Goal: Transaction & Acquisition: Purchase product/service

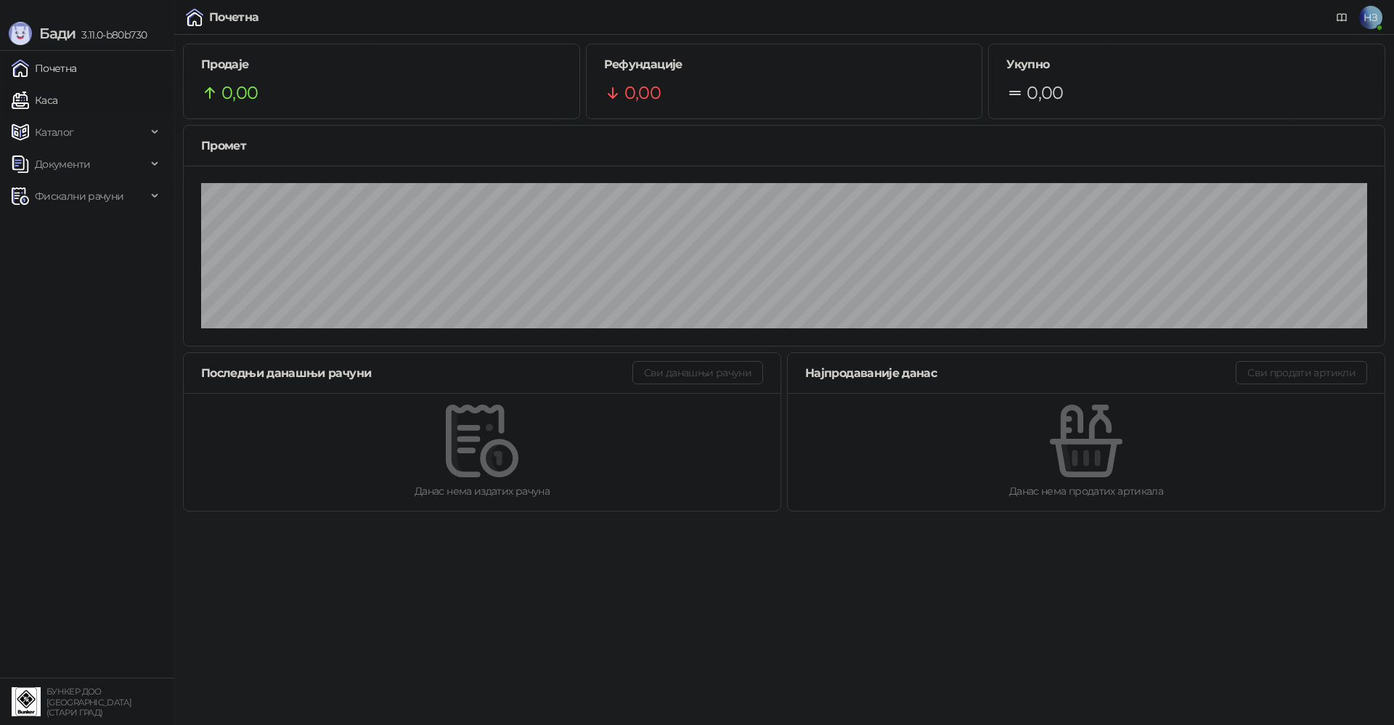
click at [57, 97] on link "Каса" at bounding box center [35, 100] width 46 height 29
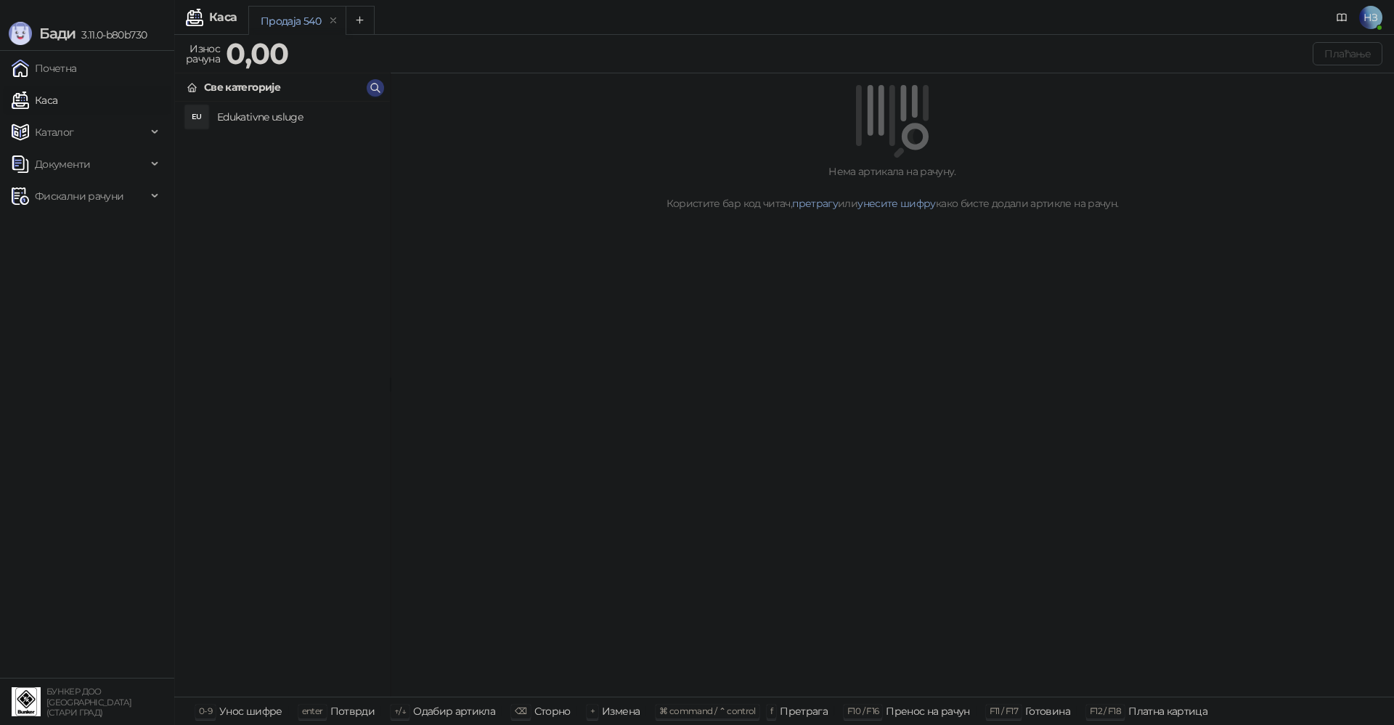
click at [263, 115] on h4 "Edukativne usluge" at bounding box center [297, 116] width 161 height 23
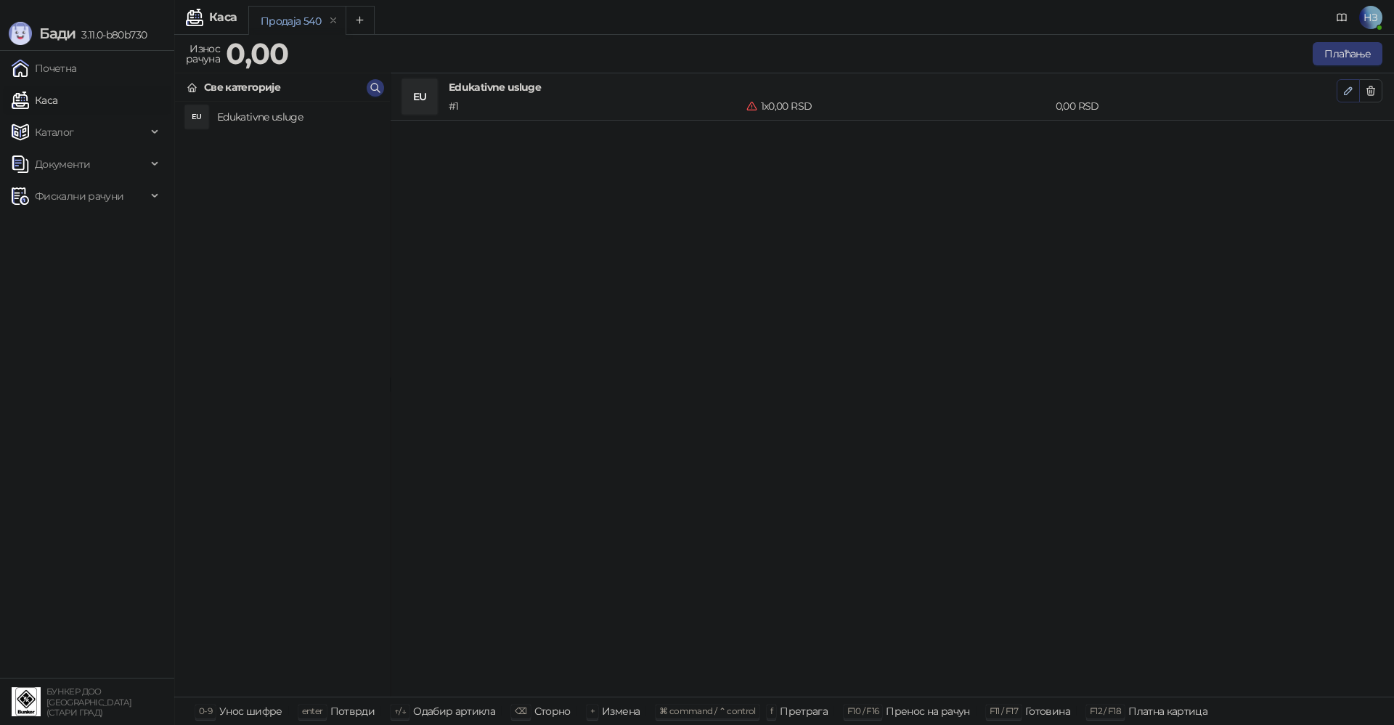
click at [1351, 90] on icon "button" at bounding box center [1348, 90] width 7 height 7
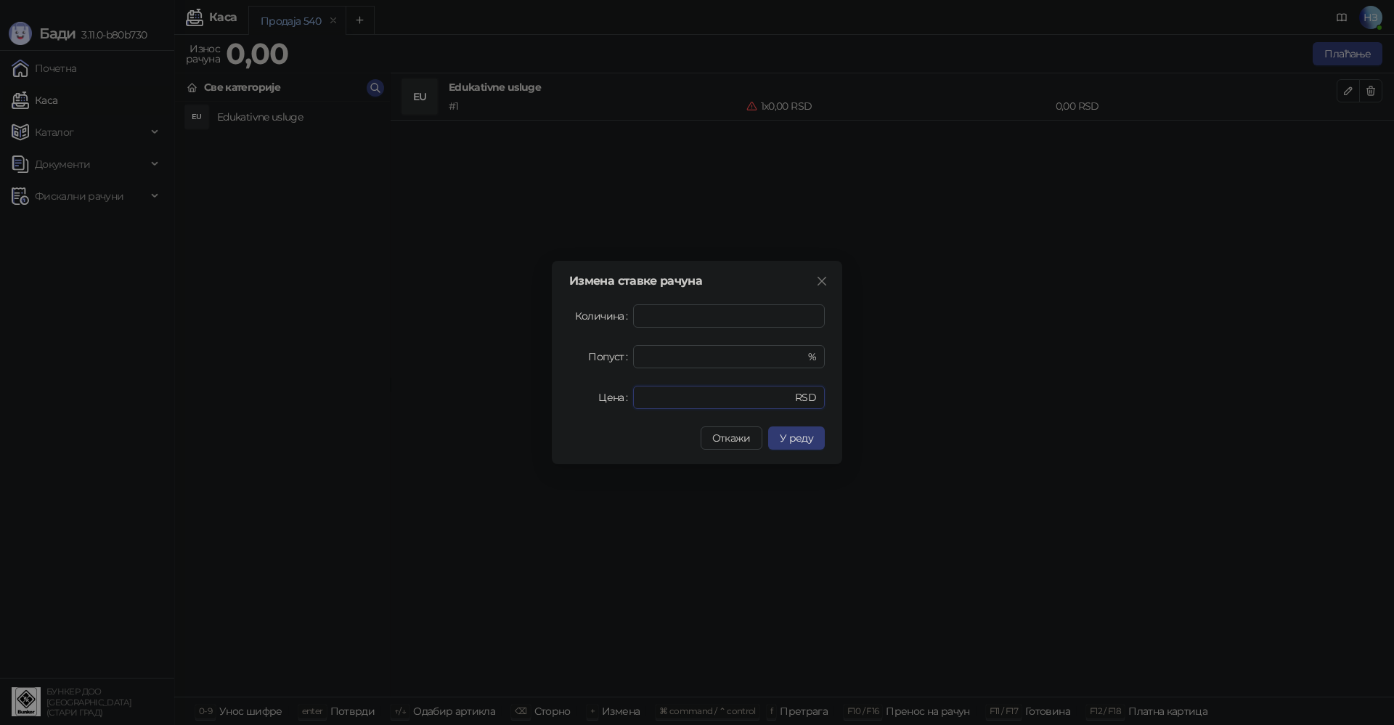
drag, startPoint x: 650, startPoint y: 402, endPoint x: 611, endPoint y: 405, distance: 39.4
click at [611, 405] on div "Цена * RSD" at bounding box center [697, 397] width 256 height 23
type input "****"
click at [807, 444] on button "У реду" at bounding box center [796, 437] width 57 height 23
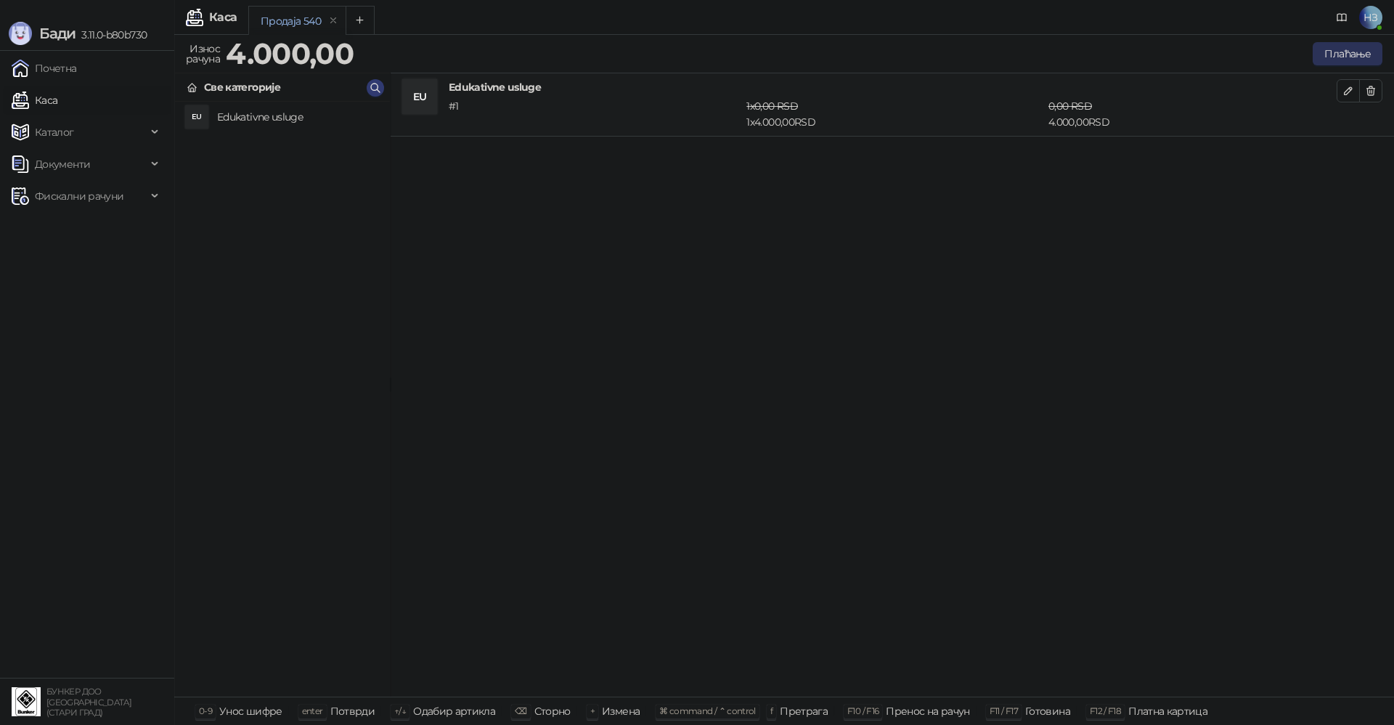
click at [1345, 52] on button "Плаћање" at bounding box center [1348, 53] width 70 height 23
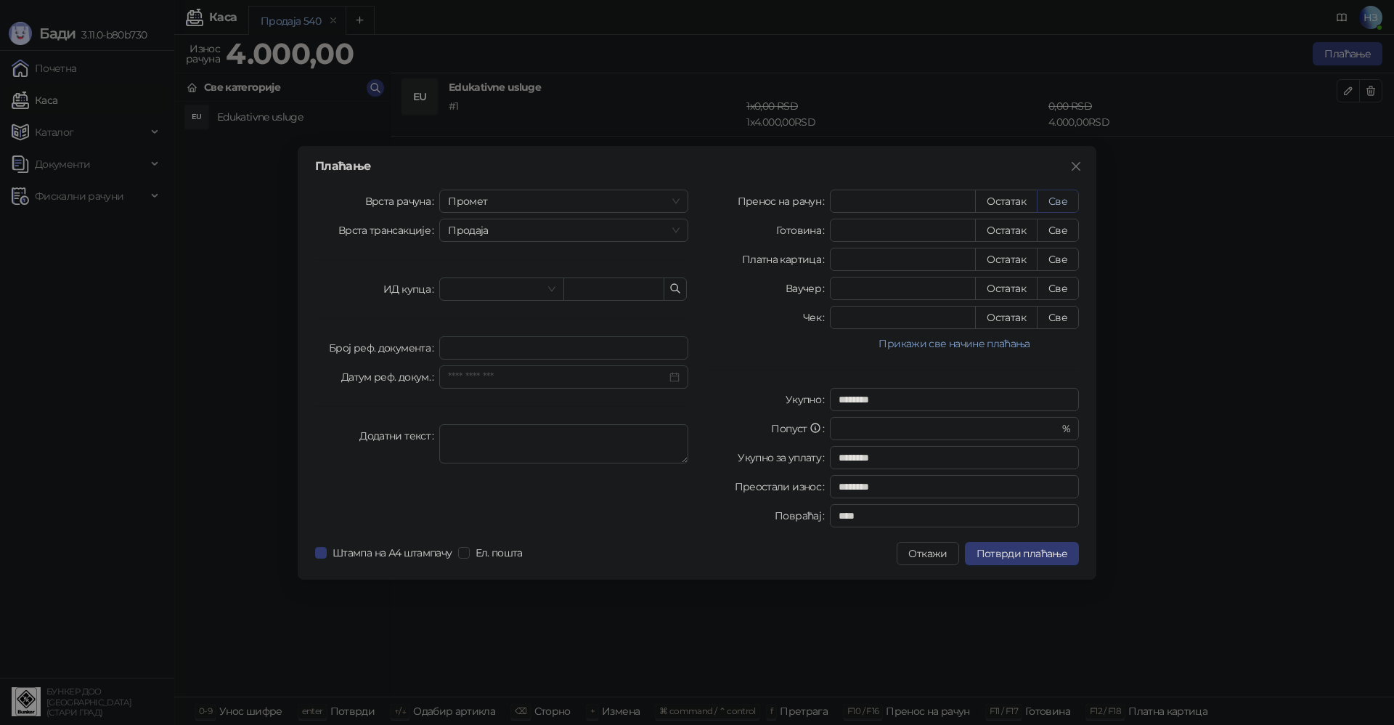
click at [1053, 200] on button "Све" at bounding box center [1058, 201] width 42 height 23
type input "****"
click at [1032, 547] on span "Потврди плаћање" at bounding box center [1022, 553] width 91 height 13
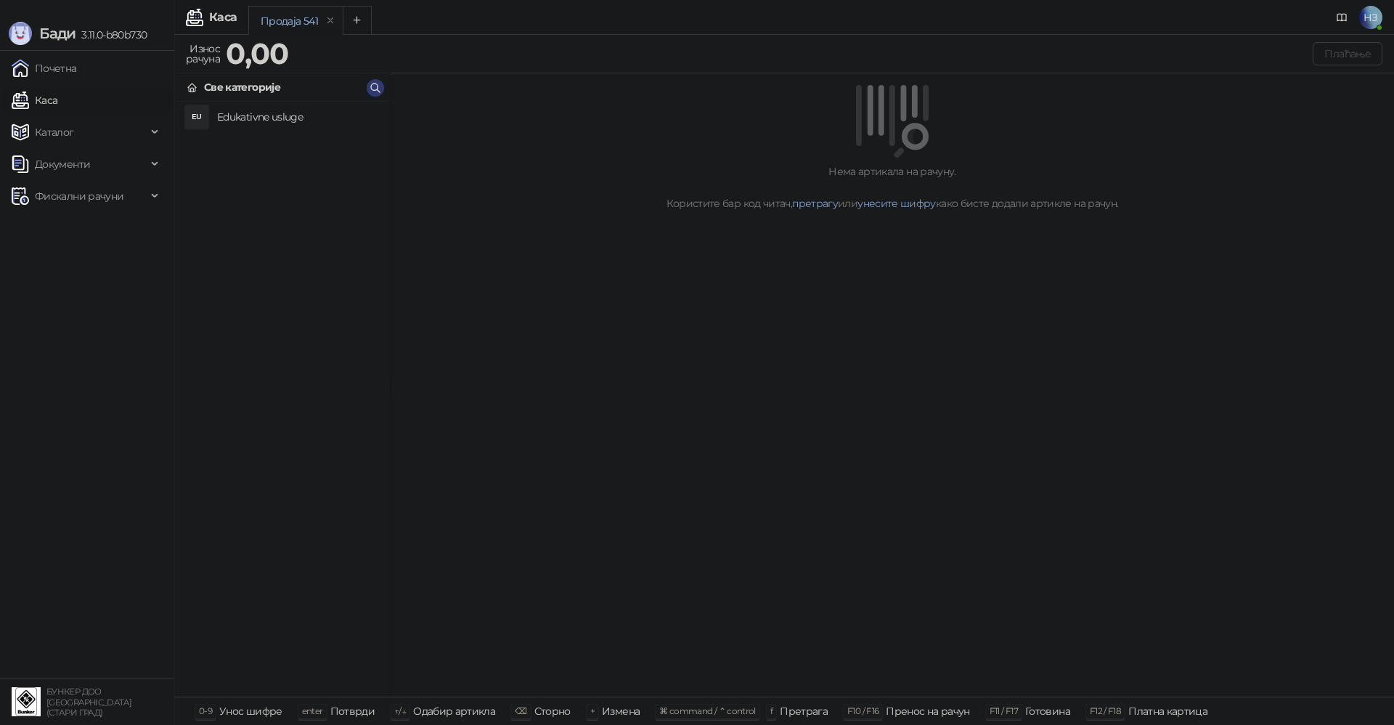
click at [243, 117] on h4 "Edukativne usluge" at bounding box center [297, 116] width 161 height 23
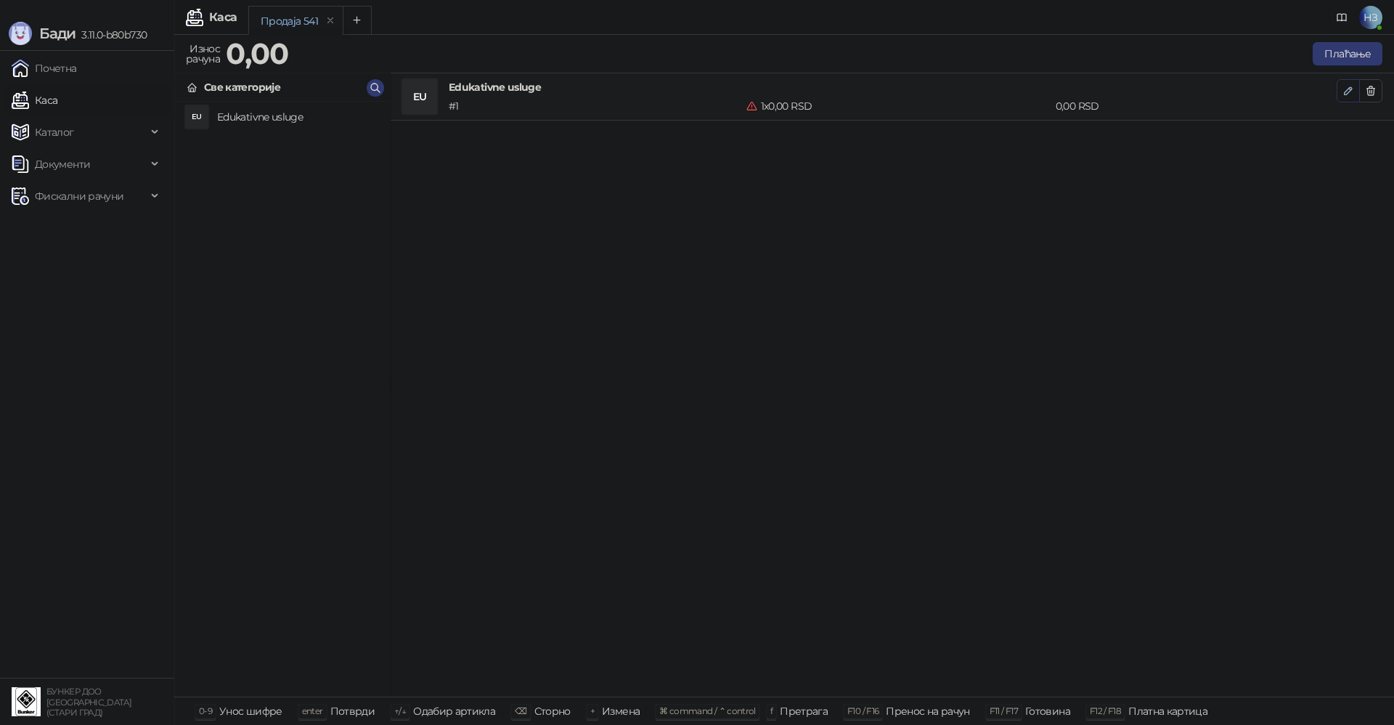
click at [1346, 88] on icon "button" at bounding box center [1349, 91] width 12 height 12
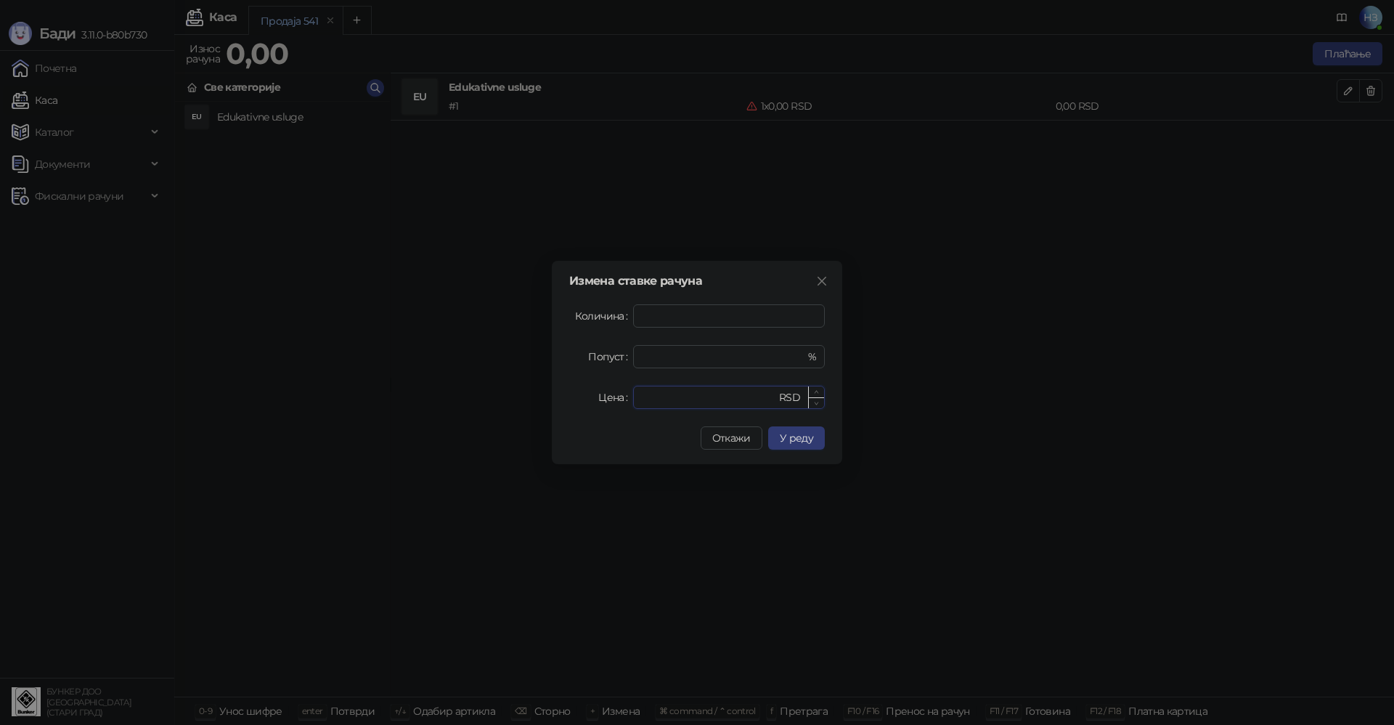
drag, startPoint x: 667, startPoint y: 390, endPoint x: 642, endPoint y: 397, distance: 25.7
click at [642, 397] on input "*" at bounding box center [709, 397] width 134 height 22
drag, startPoint x: 669, startPoint y: 402, endPoint x: 633, endPoint y: 399, distance: 36.4
click at [633, 399] on div "* RSD" at bounding box center [729, 397] width 192 height 23
type input "****"
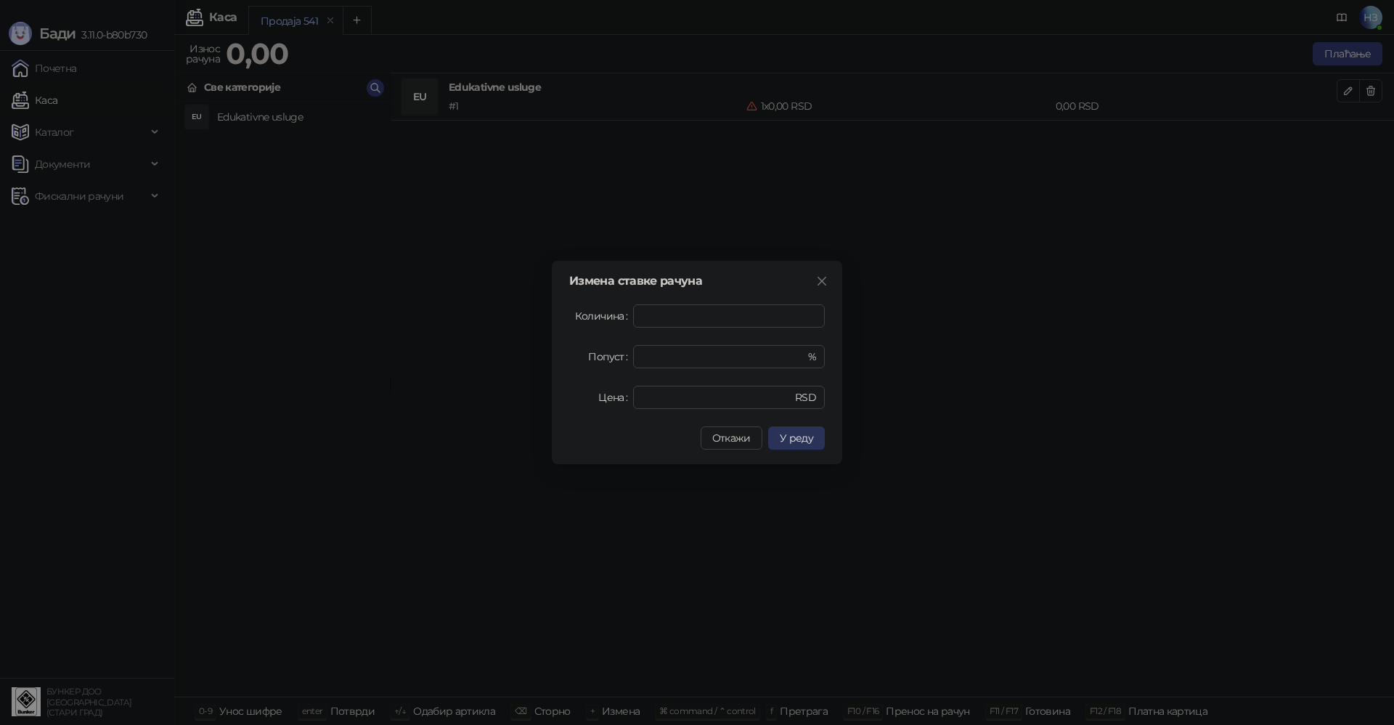
click at [794, 441] on span "У реду" at bounding box center [796, 437] width 33 height 13
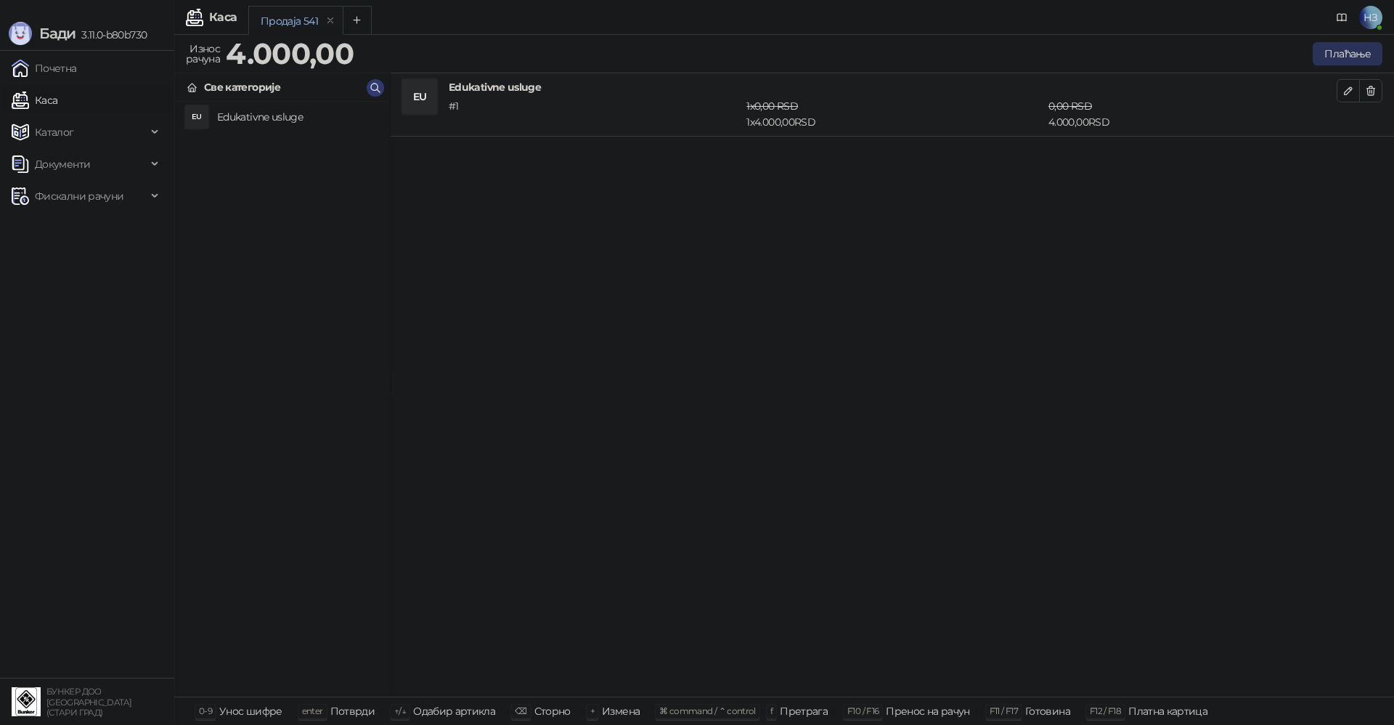
click at [1348, 46] on button "Плаћање" at bounding box center [1348, 53] width 70 height 23
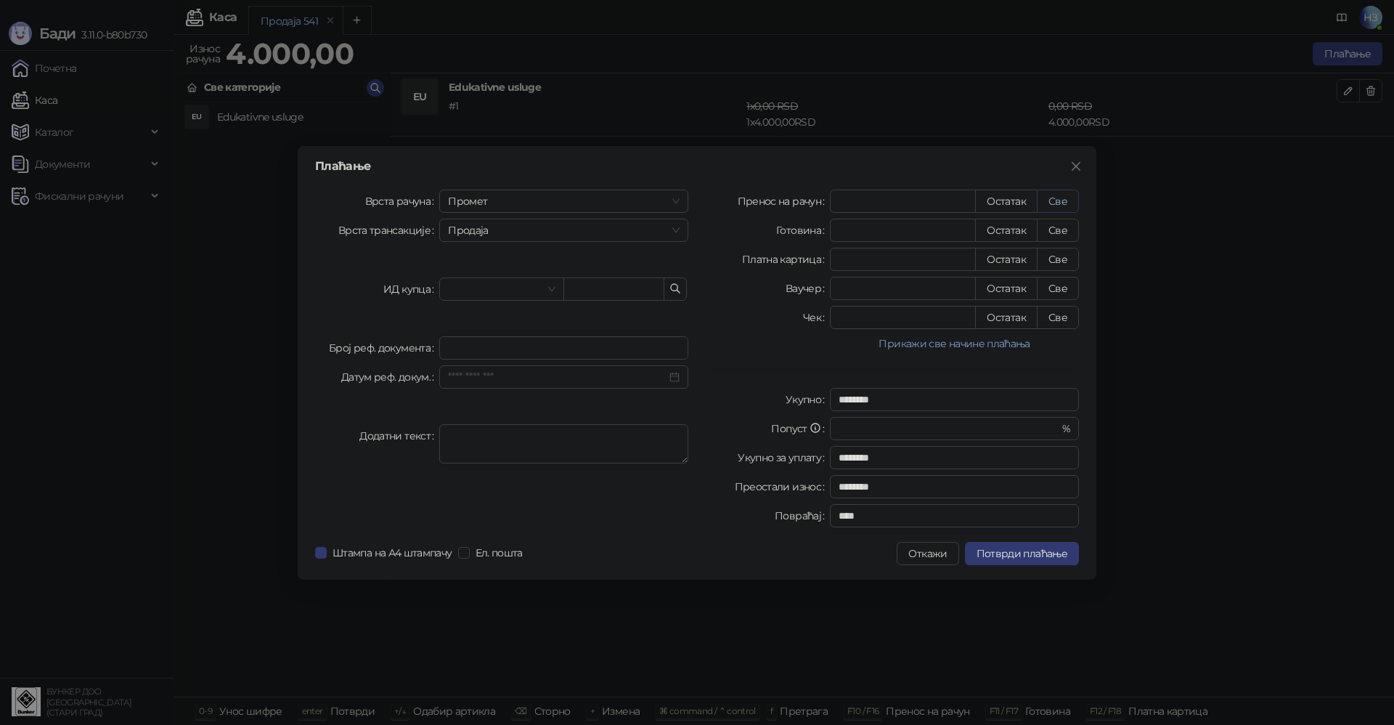
click at [1059, 200] on button "Све" at bounding box center [1058, 201] width 42 height 23
type input "****"
click at [1039, 550] on span "Потврди плаћање" at bounding box center [1022, 553] width 91 height 13
